Goal: Navigation & Orientation: Understand site structure

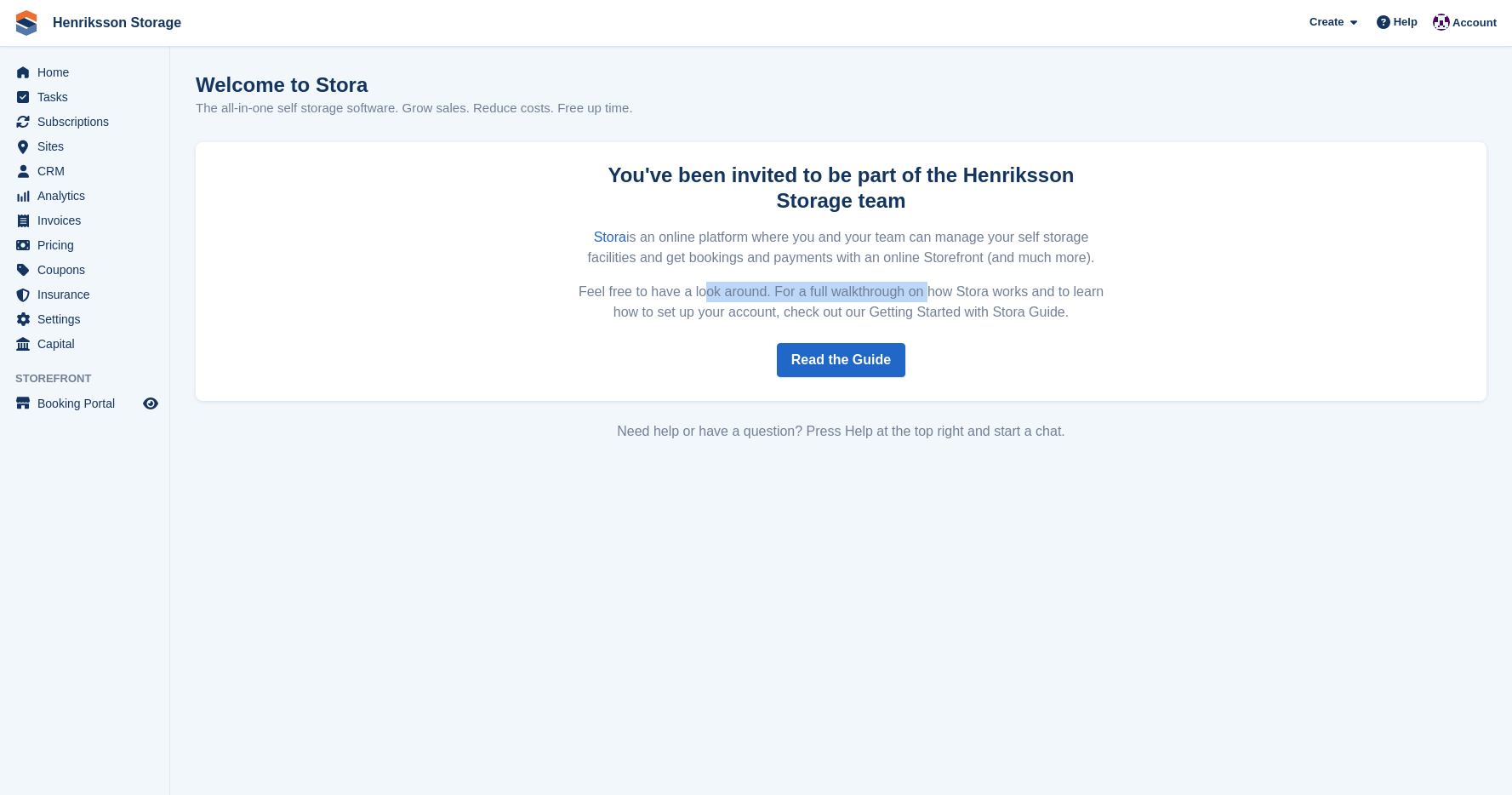
drag, startPoint x: 690, startPoint y: 292, endPoint x: 911, endPoint y: 300, distance: 221.1
click at [911, 300] on p "Feel free to have a look around. For a full walkthrough on how Stora works and …" at bounding box center [841, 302] width 538 height 41
click at [911, 302] on p "Feel free to have a look around. For a full walkthrough on how Stora works and …" at bounding box center [841, 302] width 538 height 41
click at [964, 304] on p "Feel free to have a look around. For a full walkthrough on how Stora works and …" at bounding box center [841, 302] width 538 height 41
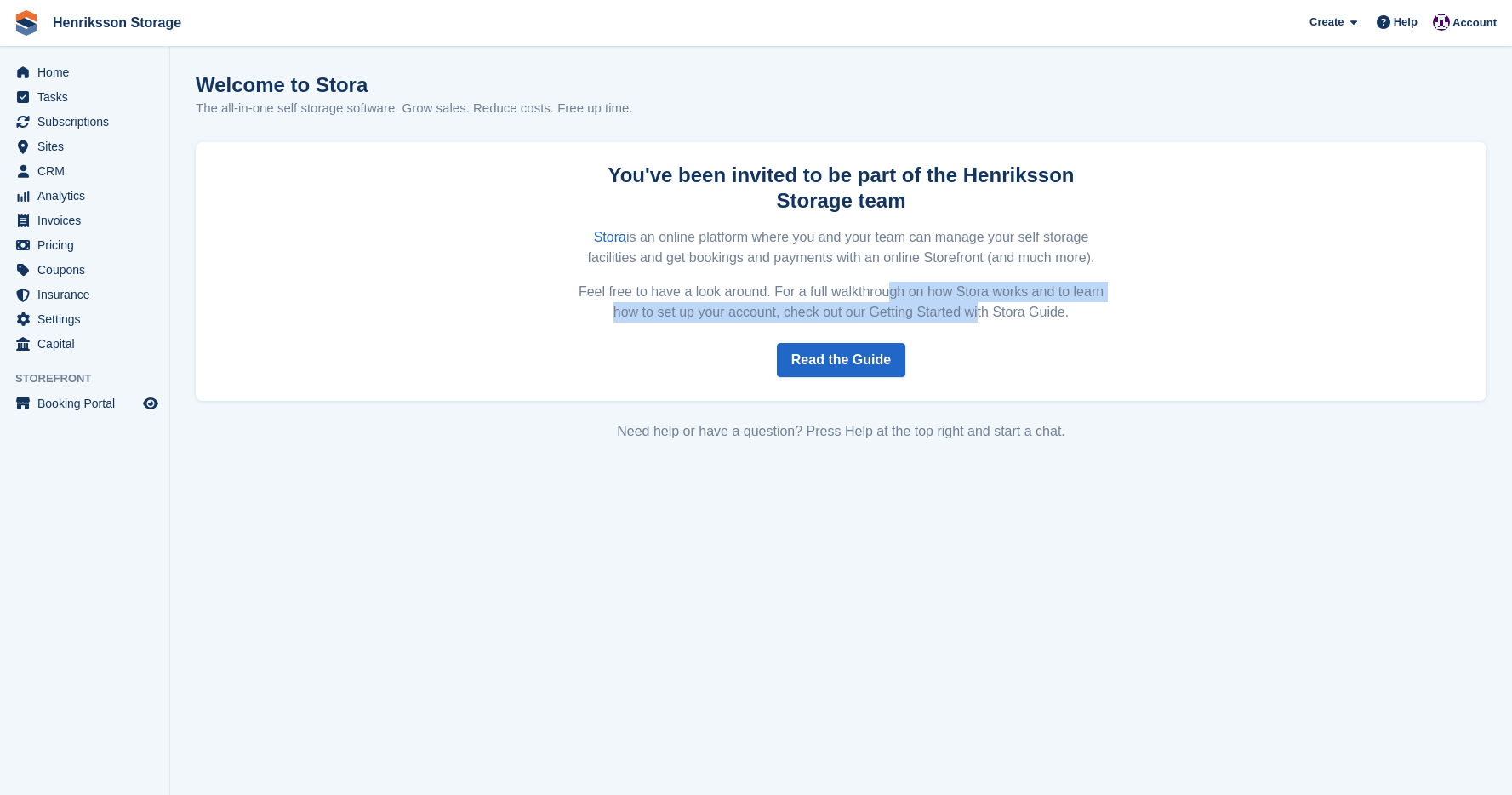
click at [944, 297] on p "Feel free to have a look around. For a full walkthrough on how Stora works and …" at bounding box center [841, 302] width 538 height 41
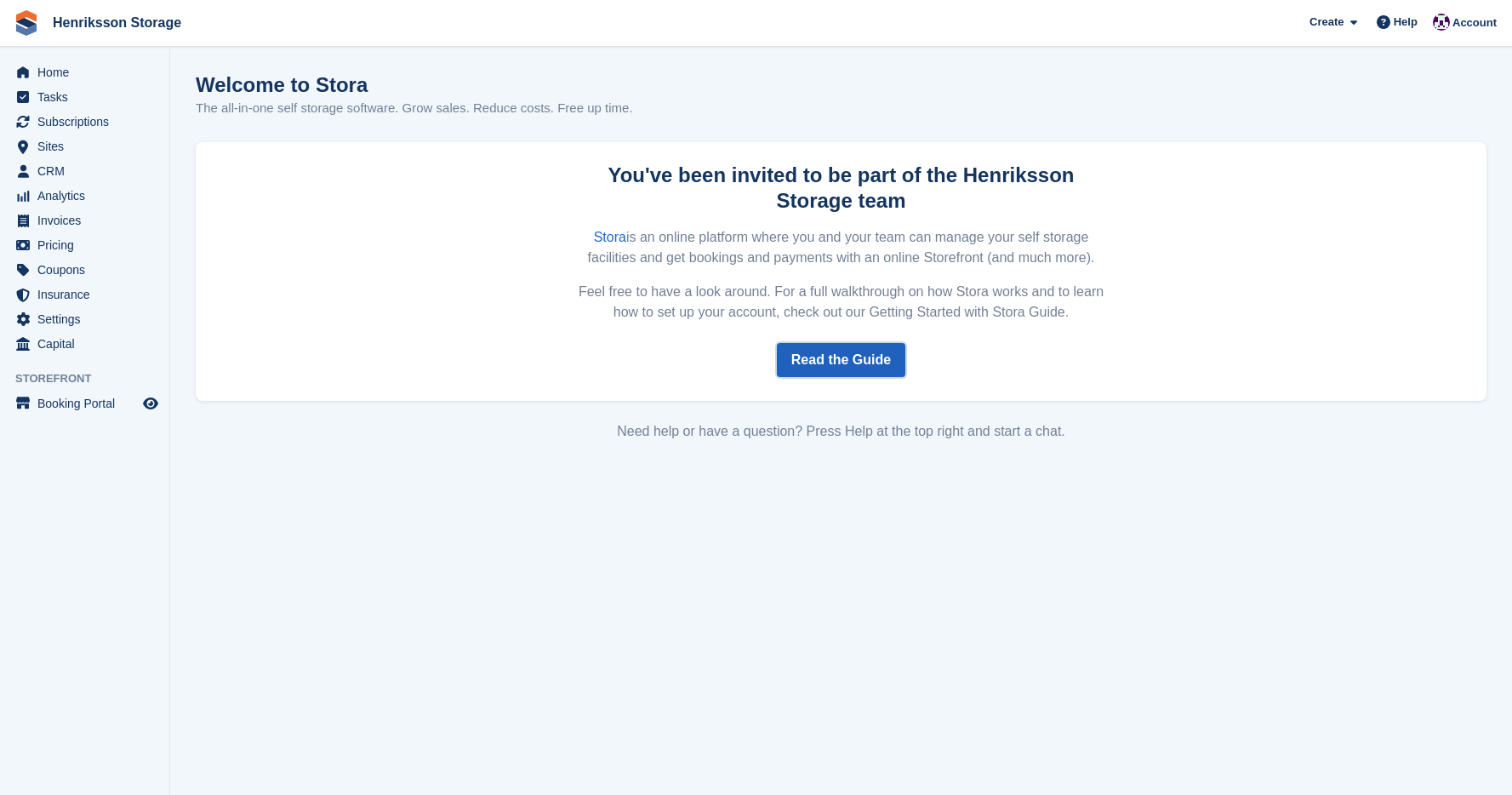
click at [847, 366] on link "Read the Guide" at bounding box center [841, 360] width 128 height 34
click at [78, 72] on span "Home" at bounding box center [88, 72] width 102 height 24
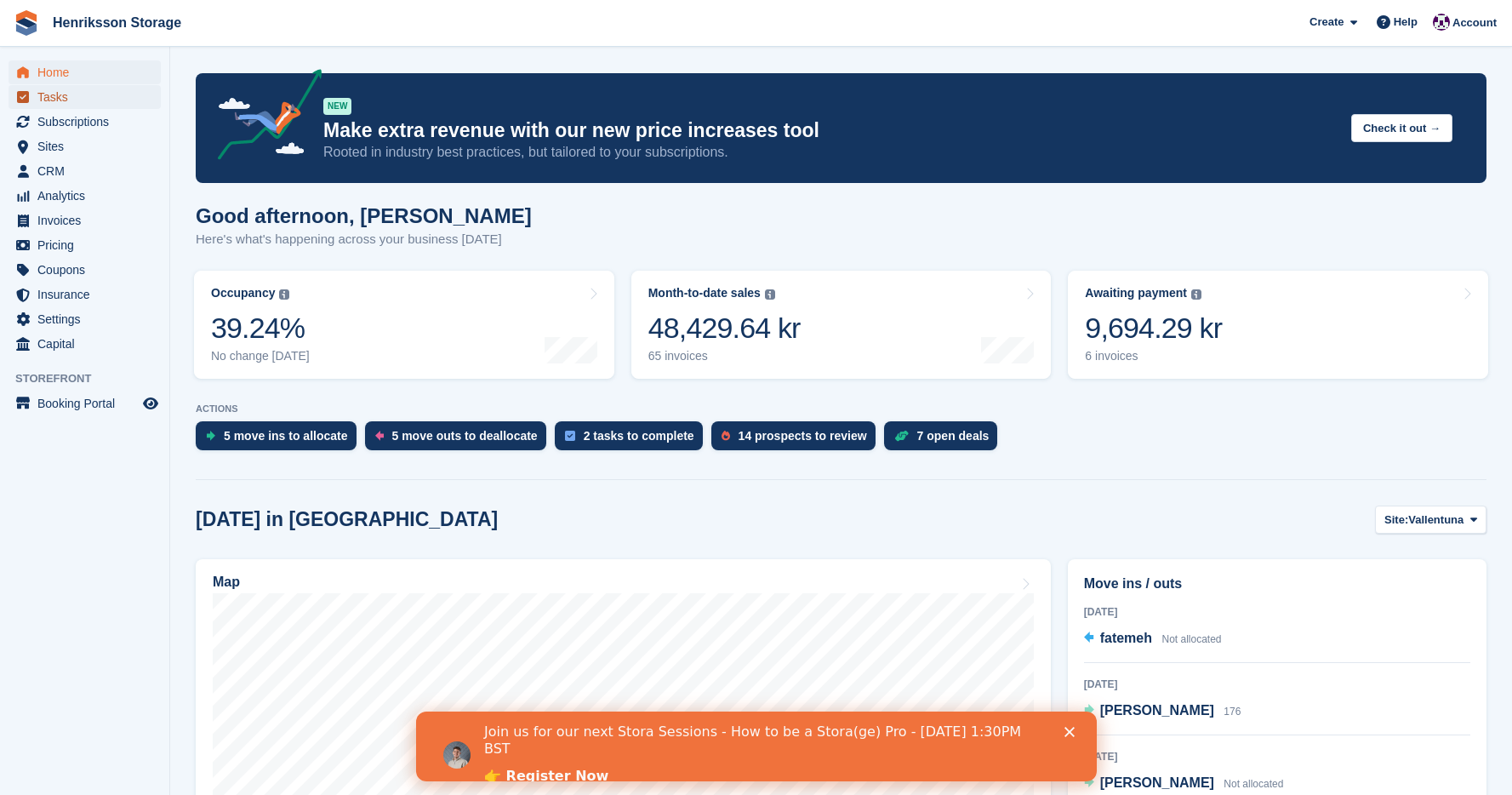
click at [50, 97] on span "Tasks" at bounding box center [88, 97] width 102 height 24
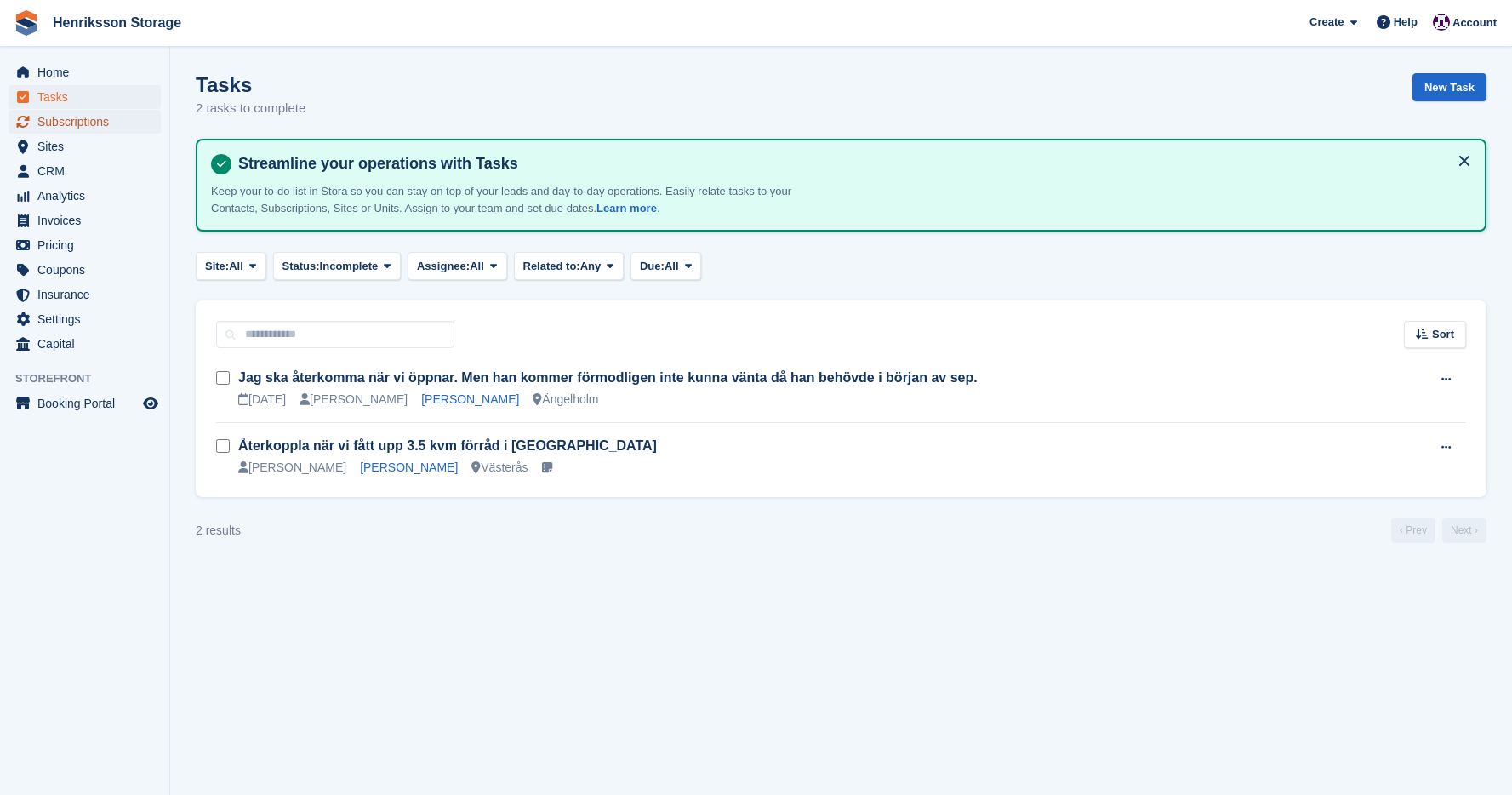
click at [74, 121] on span "Subscriptions" at bounding box center [88, 121] width 102 height 24
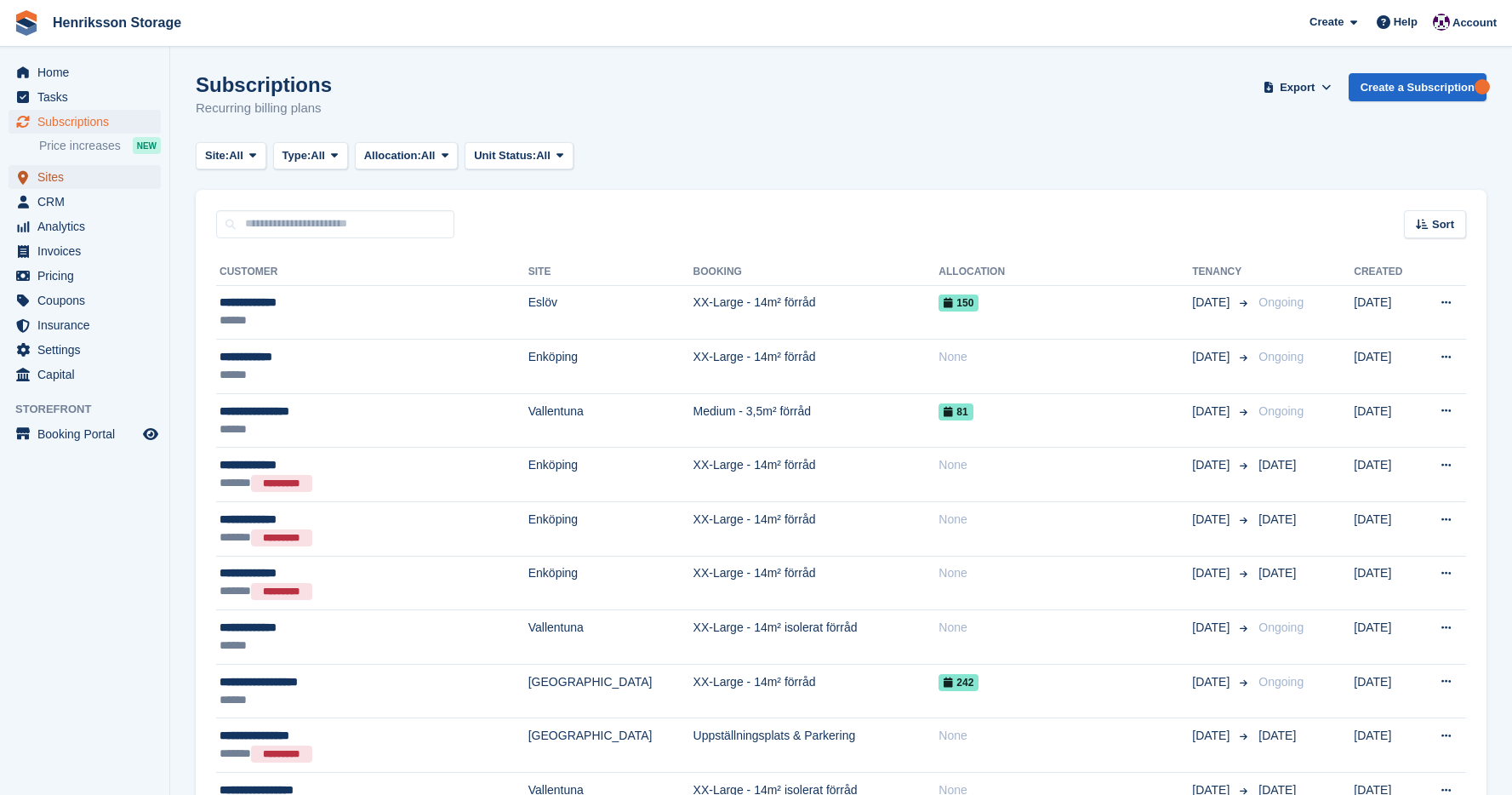
click at [72, 183] on span "Sites" at bounding box center [88, 176] width 102 height 24
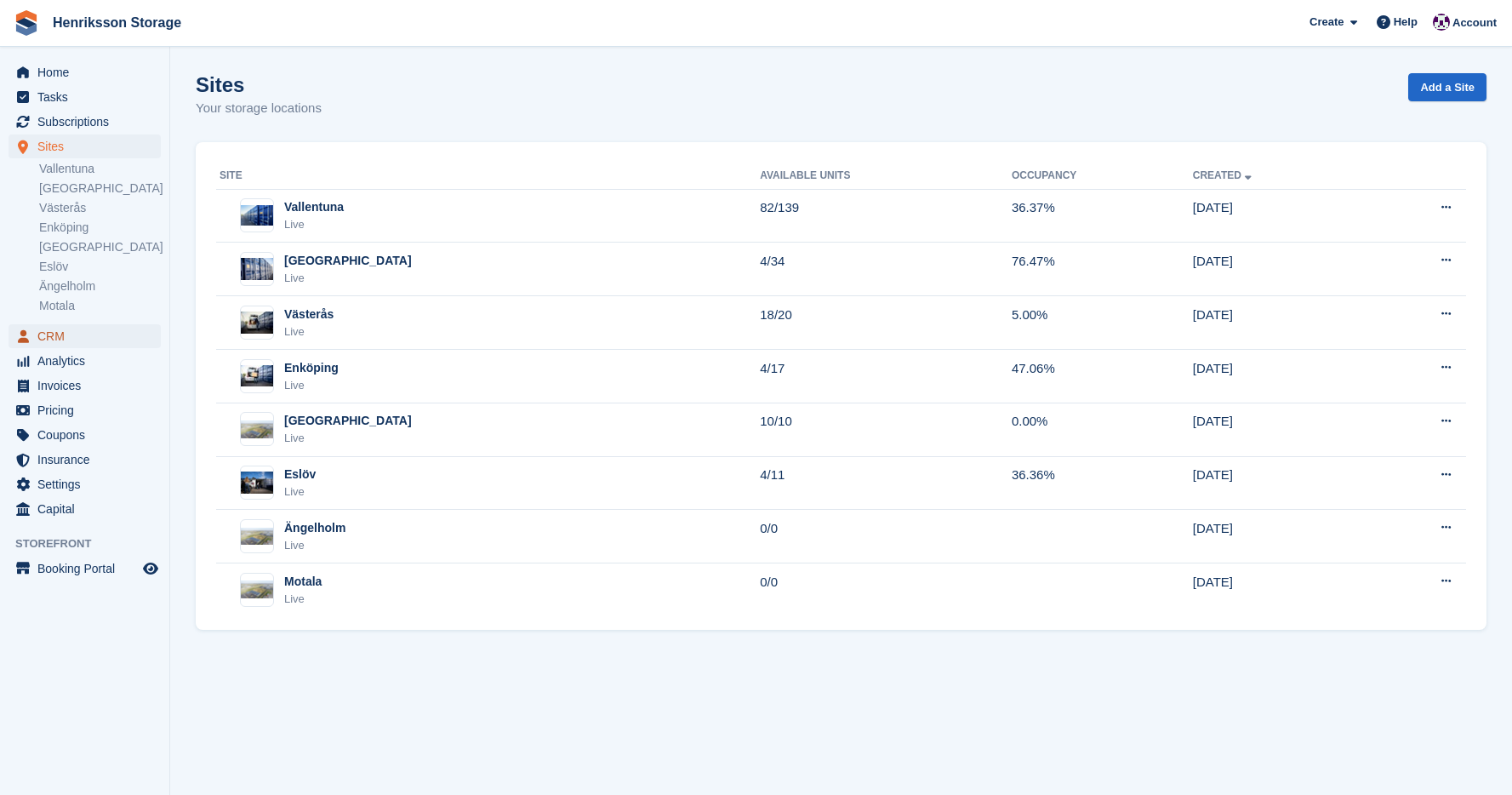
click at [54, 333] on span "CRM" at bounding box center [88, 336] width 102 height 24
